Goal: Task Accomplishment & Management: Use online tool/utility

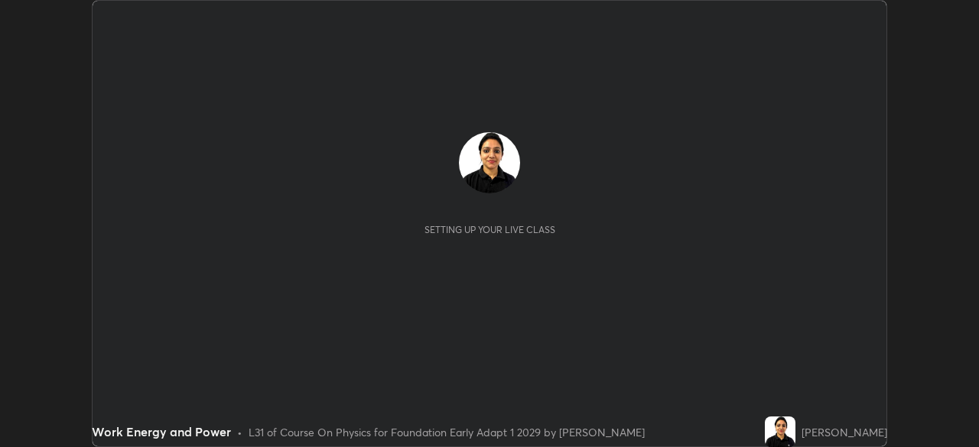
scroll to position [447, 978]
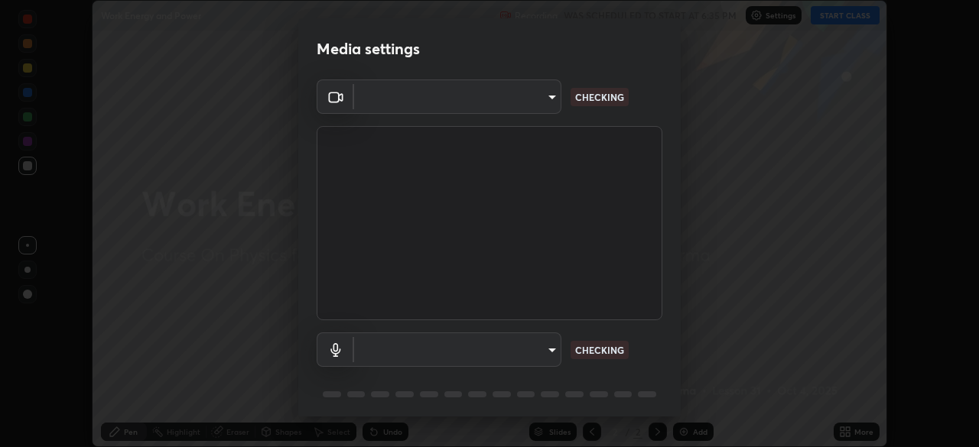
type input "04ab70ffbed74b477ce71415e9c4e4e0f4039a15b7a2e0fb27f761f5d763d4c6"
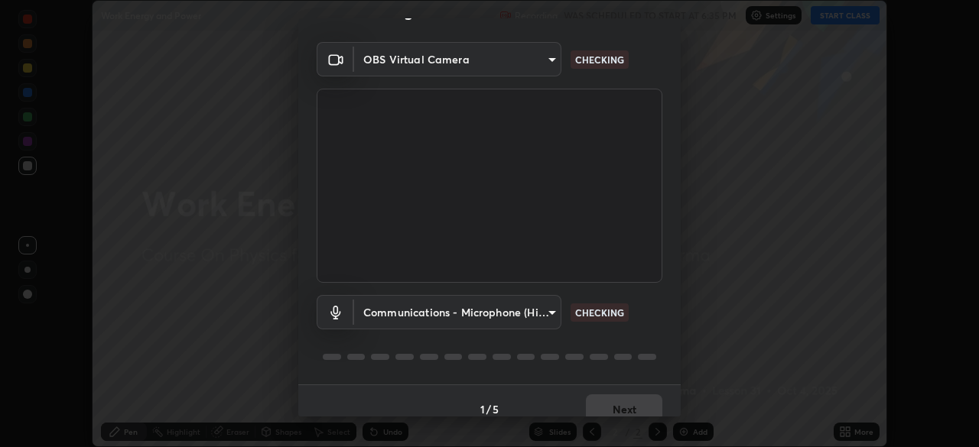
scroll to position [54, 0]
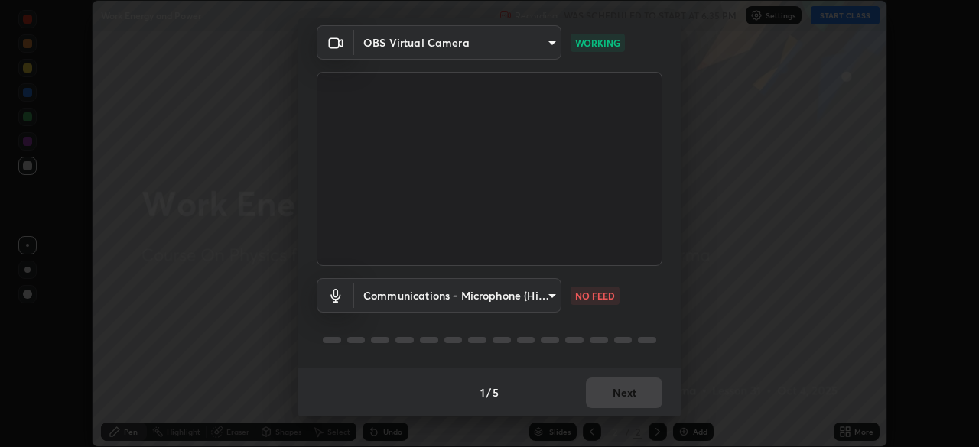
click at [548, 295] on body "Erase all Work Energy and Power Recording WAS SCHEDULED TO START AT 6:35 PM Set…" at bounding box center [489, 223] width 979 height 447
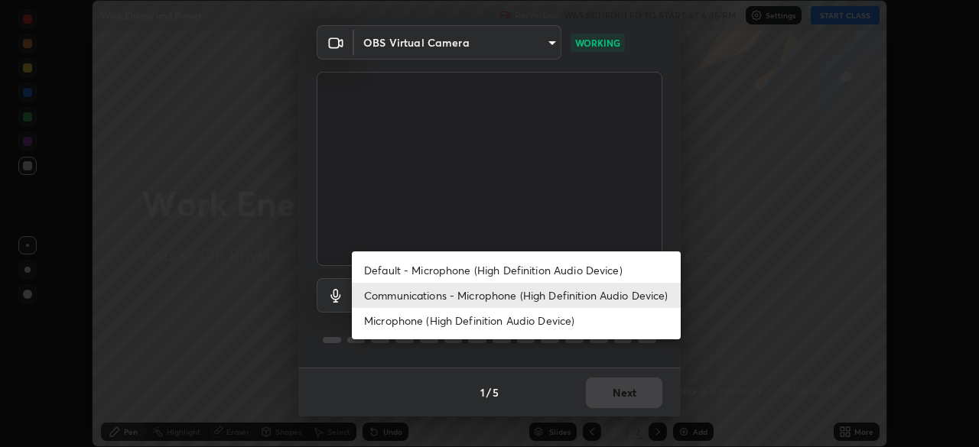
click at [512, 272] on li "Default - Microphone (High Definition Audio Device)" at bounding box center [516, 270] width 329 height 25
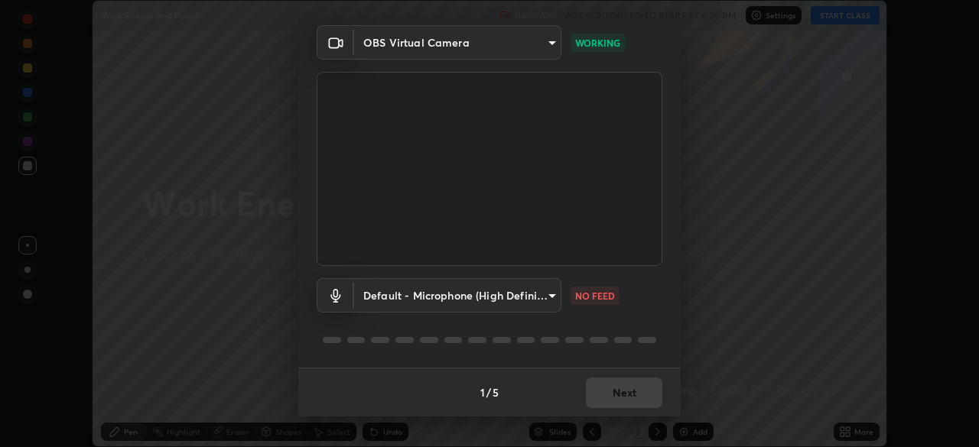
type input "default"
click at [610, 392] on button "Next" at bounding box center [624, 393] width 76 height 31
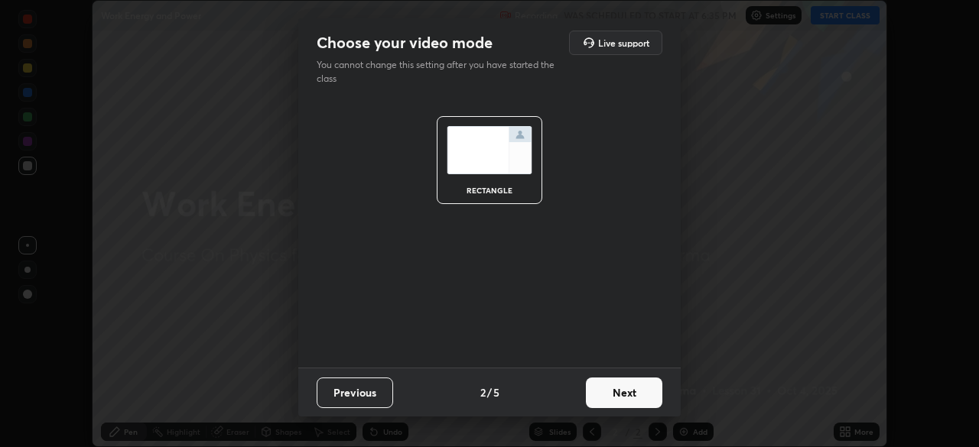
scroll to position [0, 0]
click at [615, 398] on button "Next" at bounding box center [624, 393] width 76 height 31
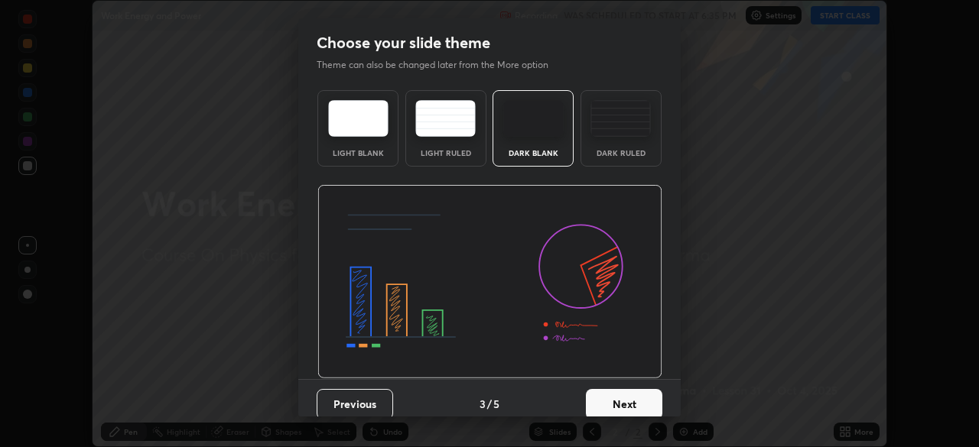
click at [622, 406] on button "Next" at bounding box center [624, 404] width 76 height 31
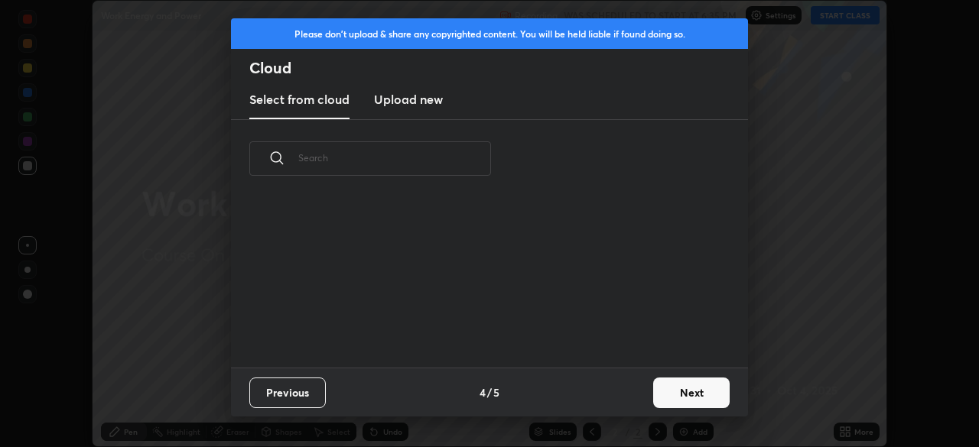
click at [623, 406] on div "Previous 4 / 5 Next" at bounding box center [489, 392] width 517 height 49
click at [676, 397] on button "Next" at bounding box center [691, 393] width 76 height 31
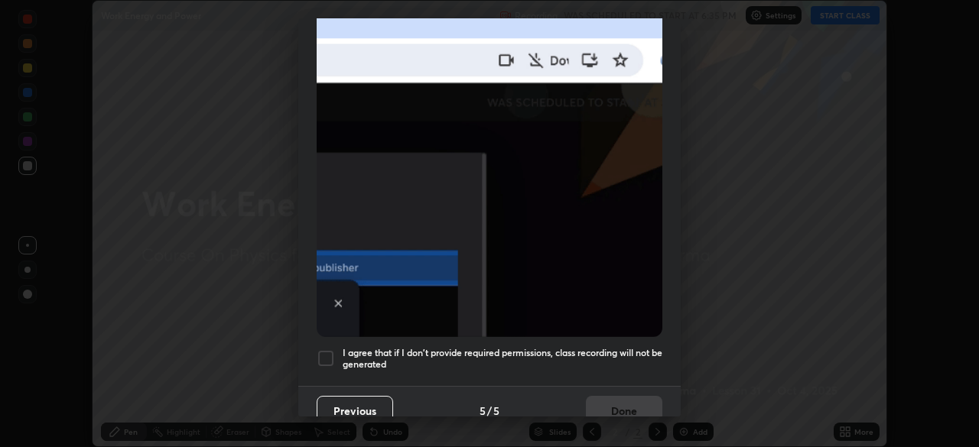
scroll to position [366, 0]
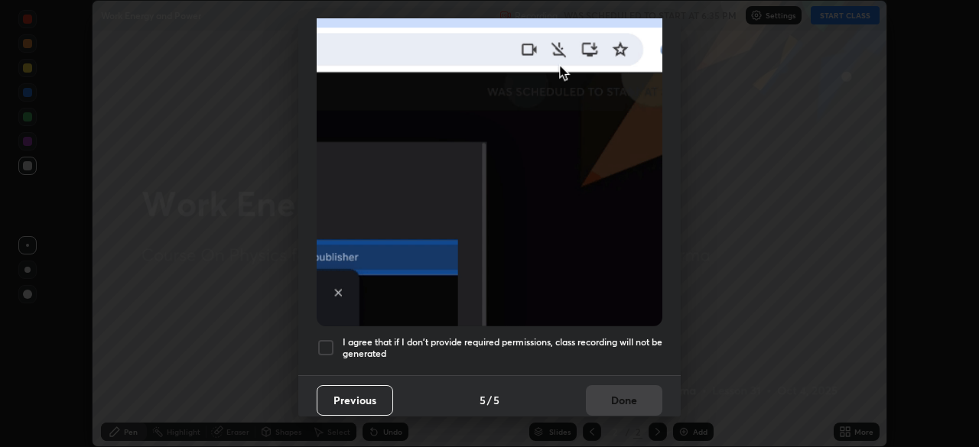
click at [320, 340] on div at bounding box center [326, 348] width 18 height 18
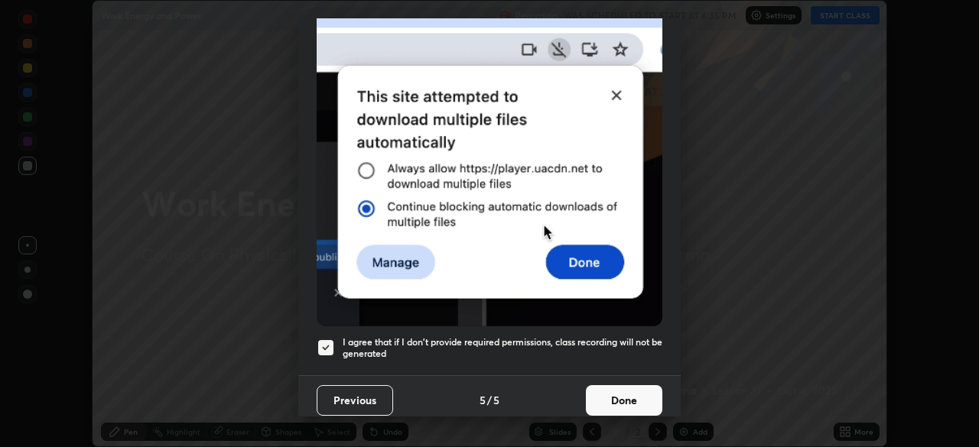
click at [619, 397] on button "Done" at bounding box center [624, 400] width 76 height 31
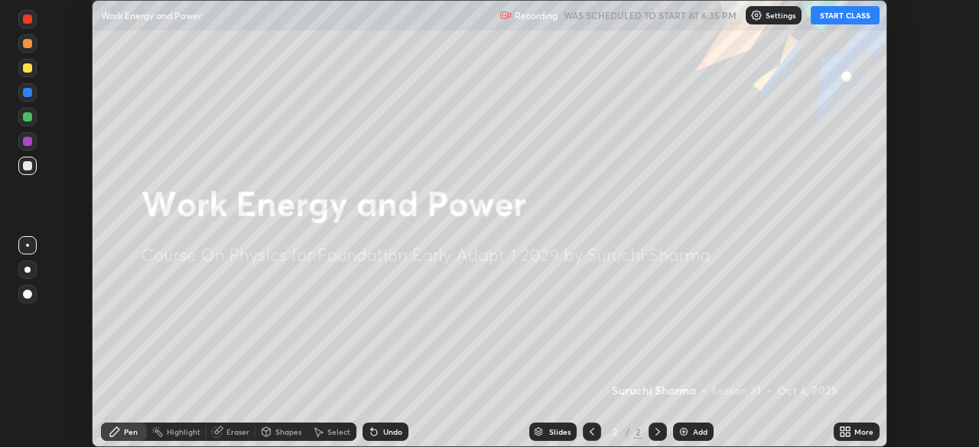
click at [847, 15] on button "START CLASS" at bounding box center [845, 15] width 69 height 18
